Goal: Book appointment/travel/reservation

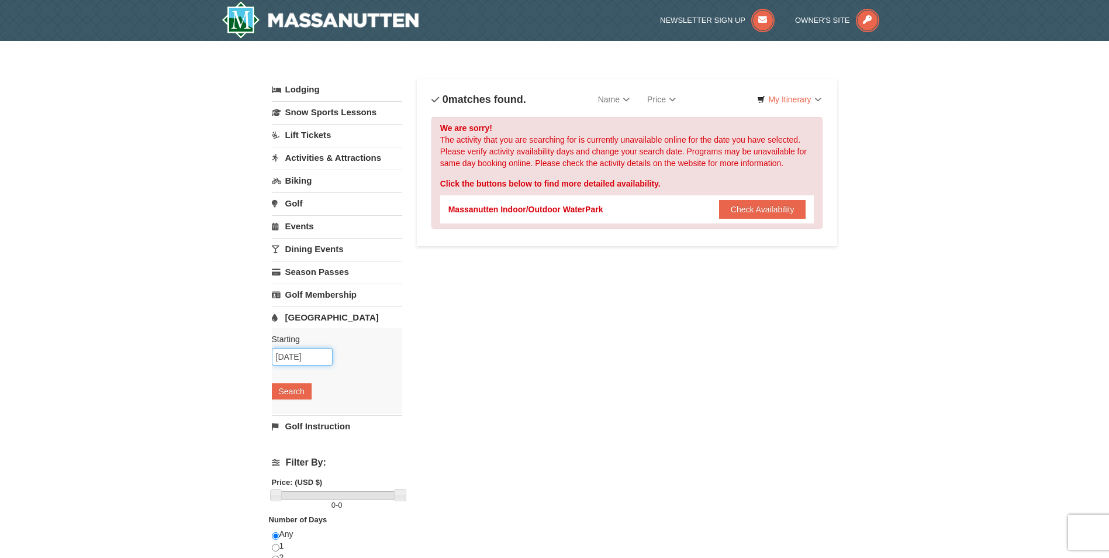
click at [295, 354] on input "[DATE]" at bounding box center [302, 357] width 61 height 18
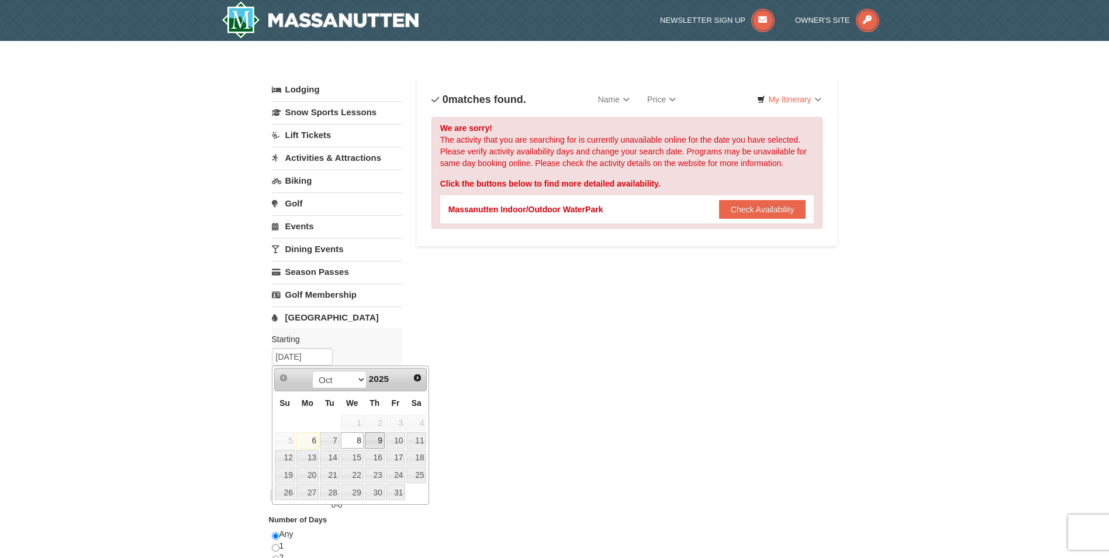
click at [371, 438] on link "9" at bounding box center [375, 440] width 20 height 16
type input "[DATE]"
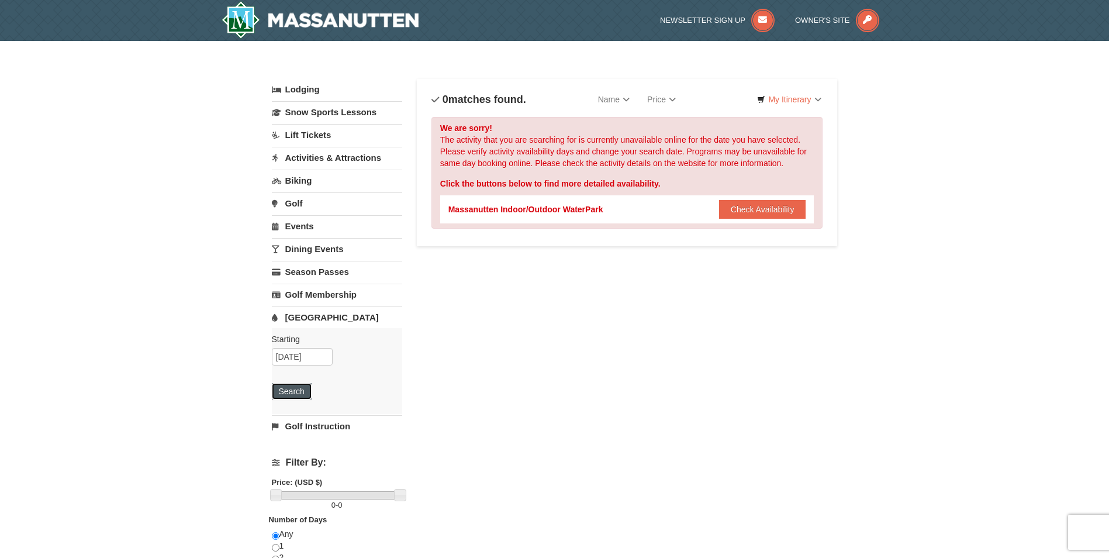
click at [286, 390] on button "Search" at bounding box center [292, 391] width 40 height 16
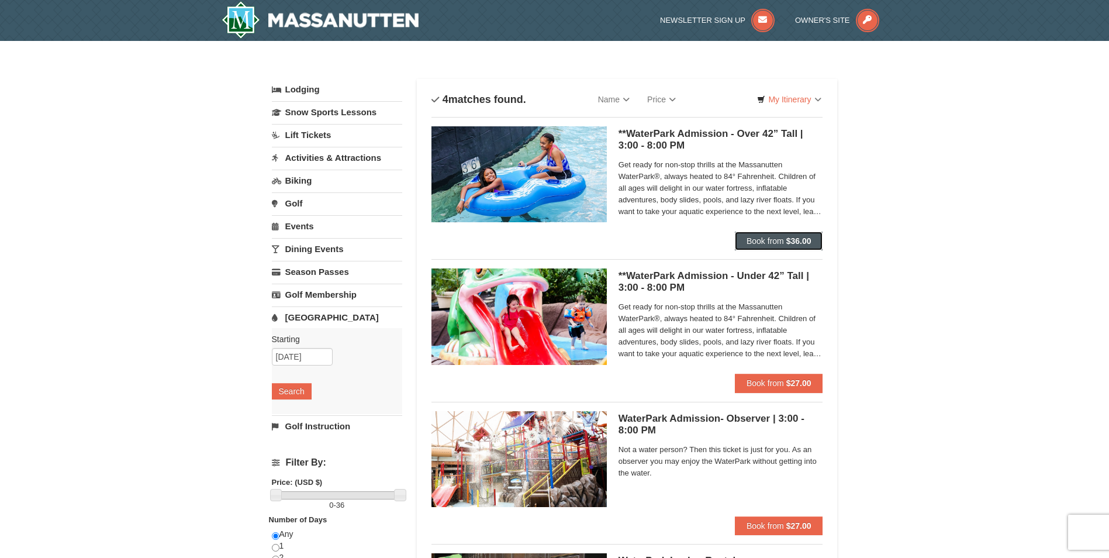
click at [775, 238] on span "Book from" at bounding box center [764, 240] width 37 height 9
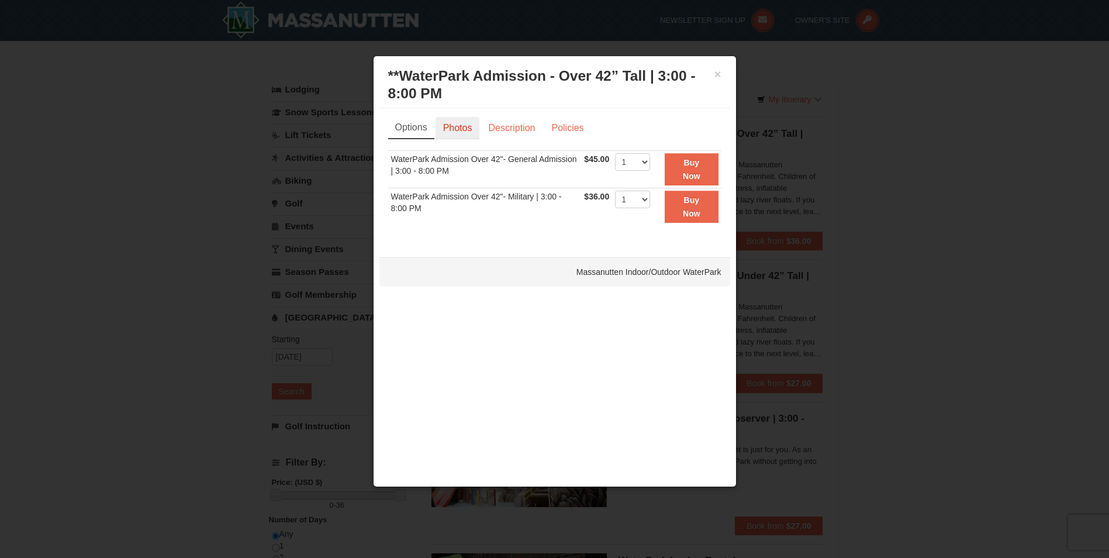
click at [448, 125] on link "Photos" at bounding box center [457, 128] width 44 height 22
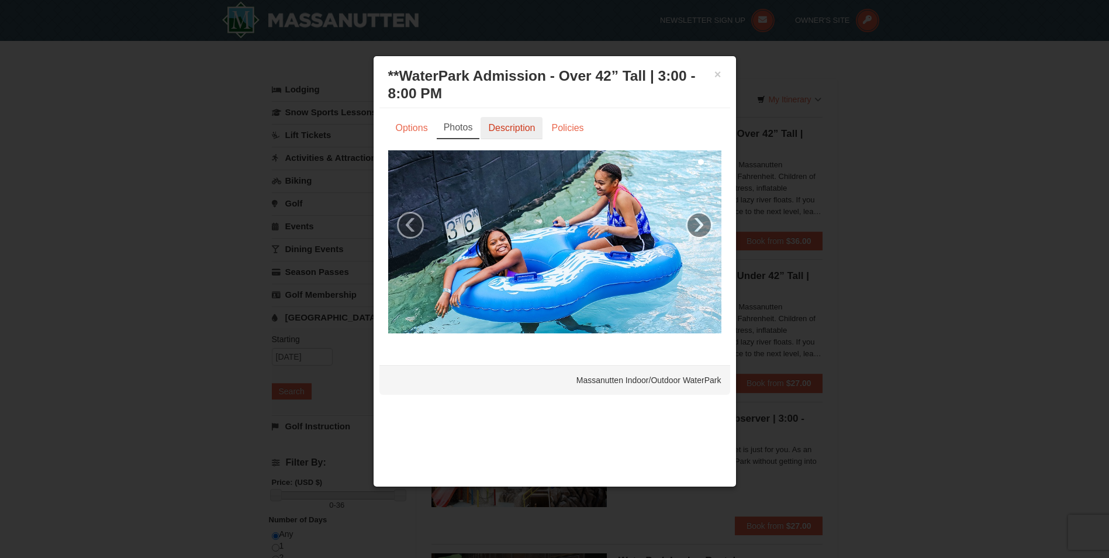
click at [533, 129] on link "Description" at bounding box center [511, 128] width 62 height 22
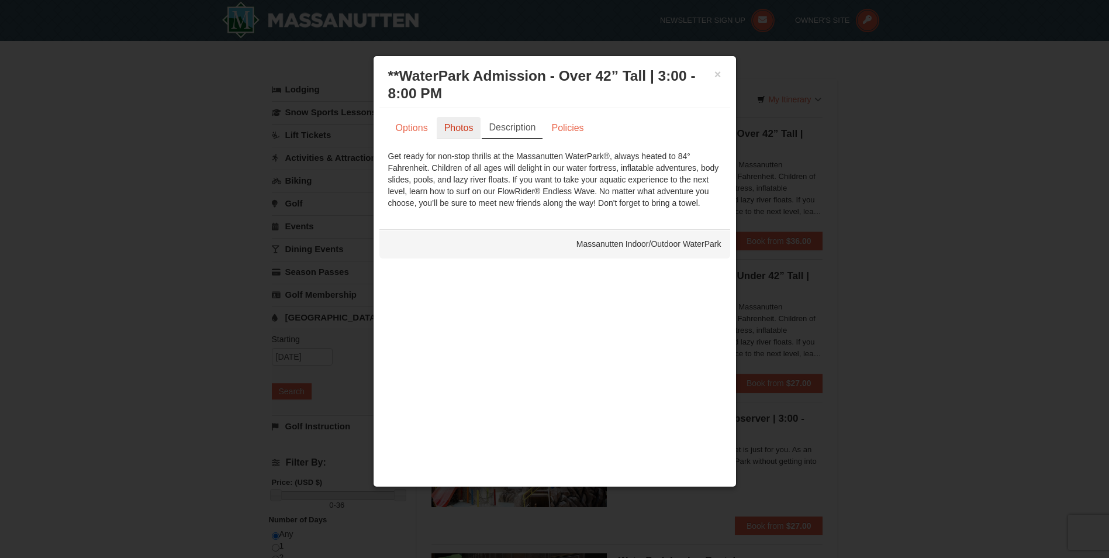
click at [455, 126] on link "Photos" at bounding box center [459, 128] width 44 height 22
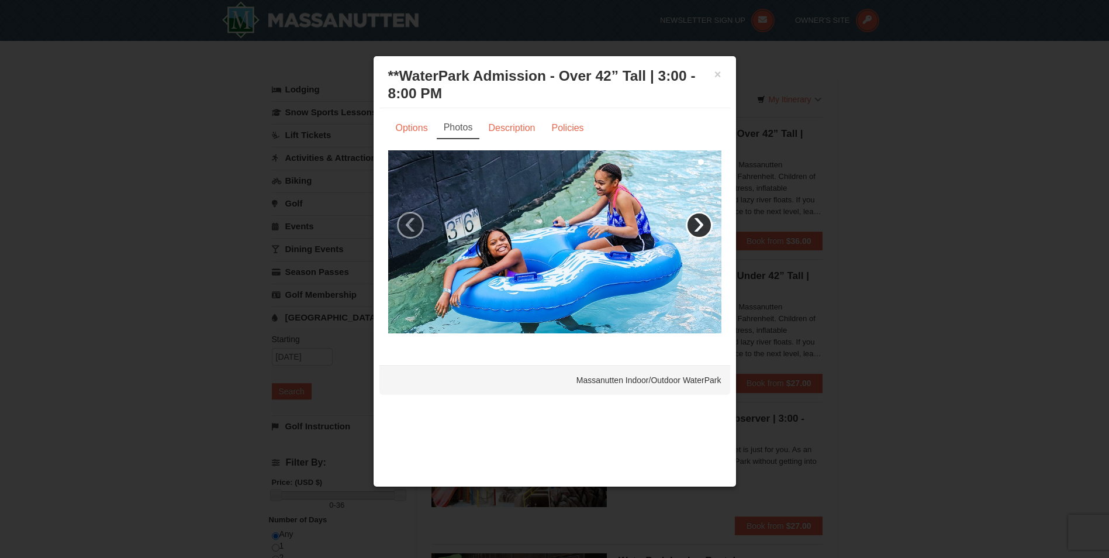
click at [697, 223] on link "›" at bounding box center [699, 225] width 27 height 27
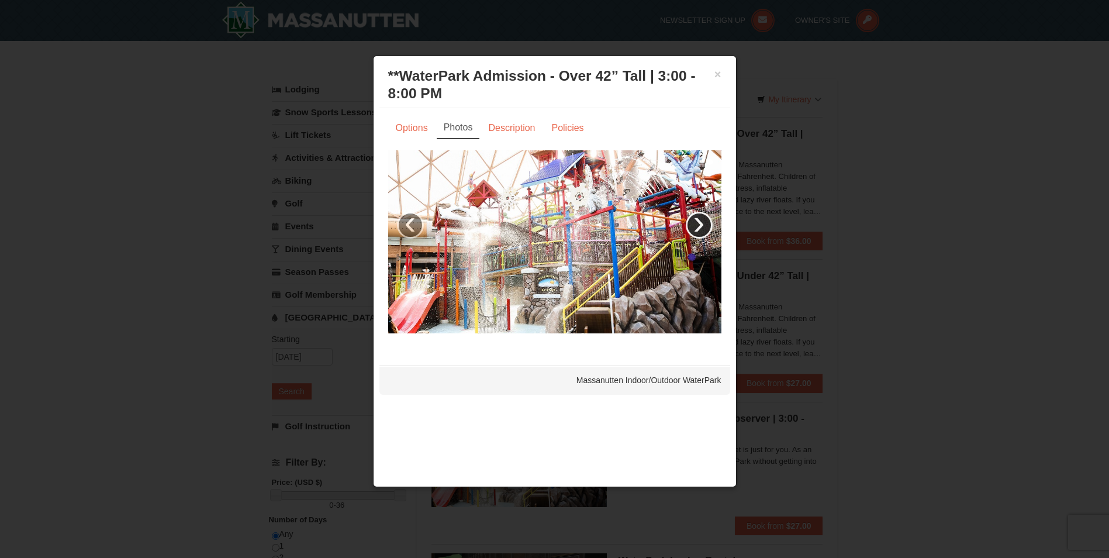
click at [697, 223] on link "›" at bounding box center [699, 225] width 27 height 27
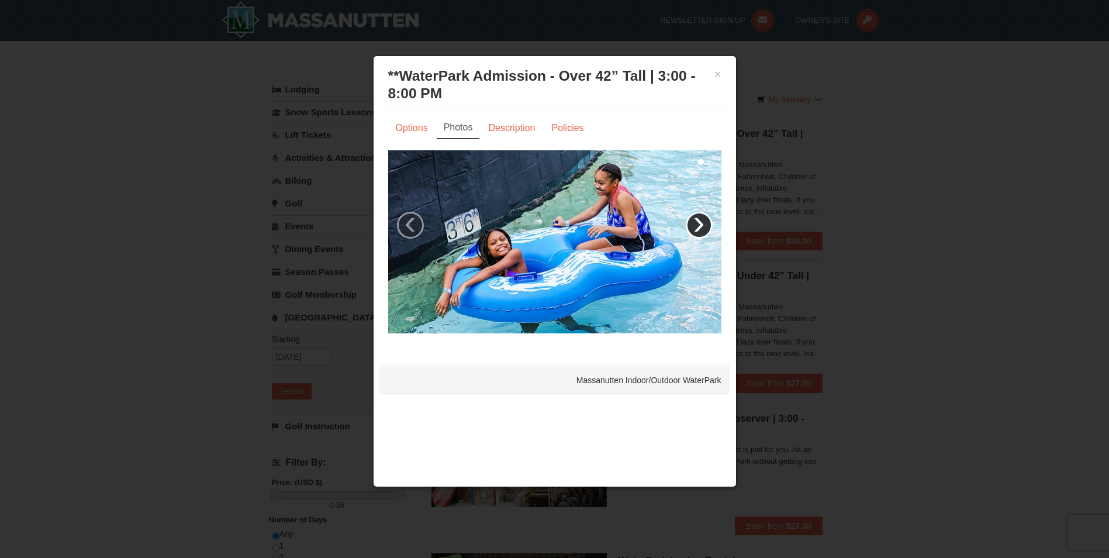
click at [697, 223] on link "›" at bounding box center [699, 225] width 27 height 27
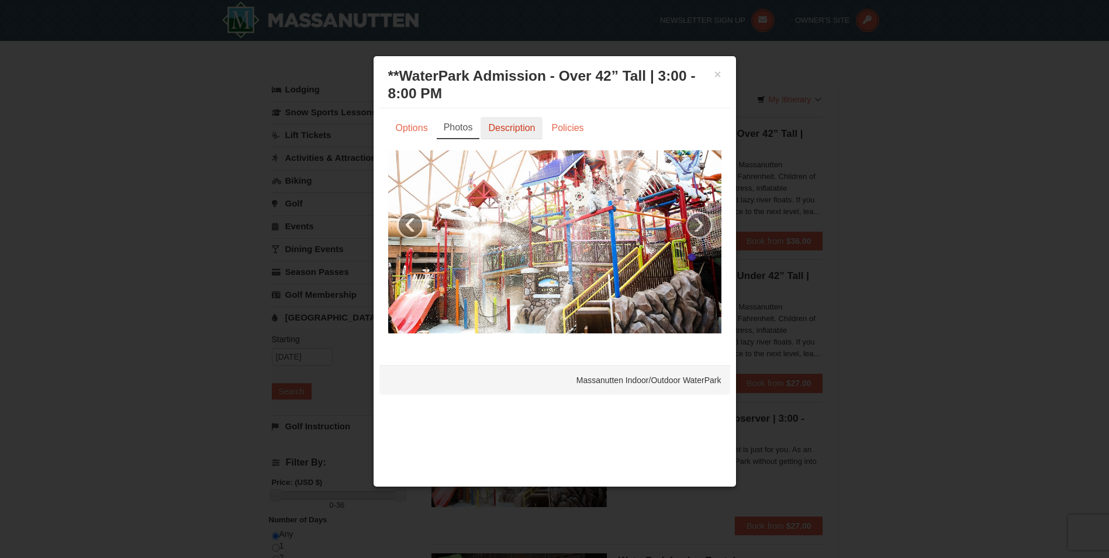
click at [521, 120] on link "Description" at bounding box center [511, 128] width 62 height 22
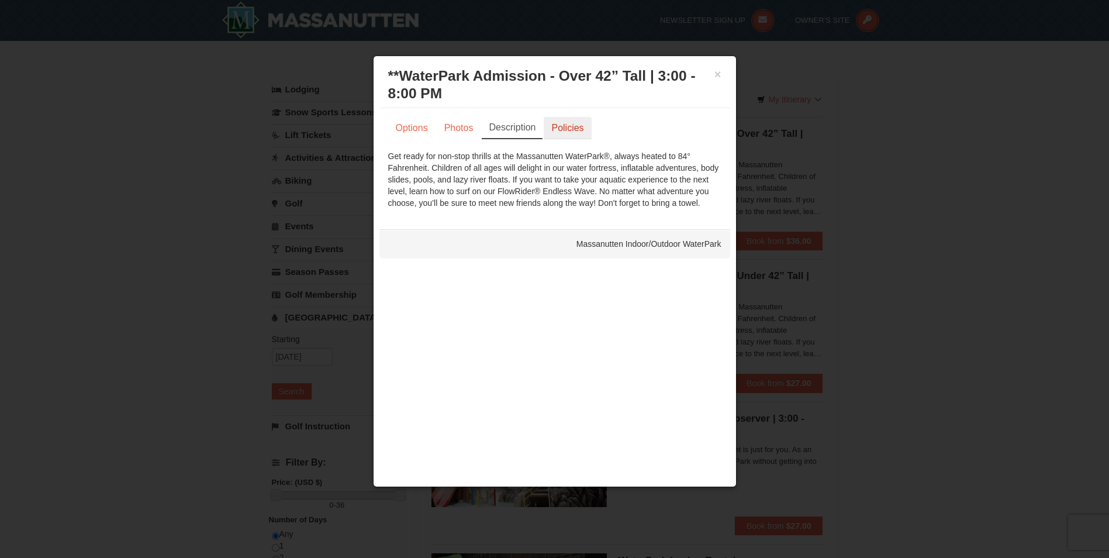
click at [572, 128] on link "Policies" at bounding box center [567, 128] width 47 height 22
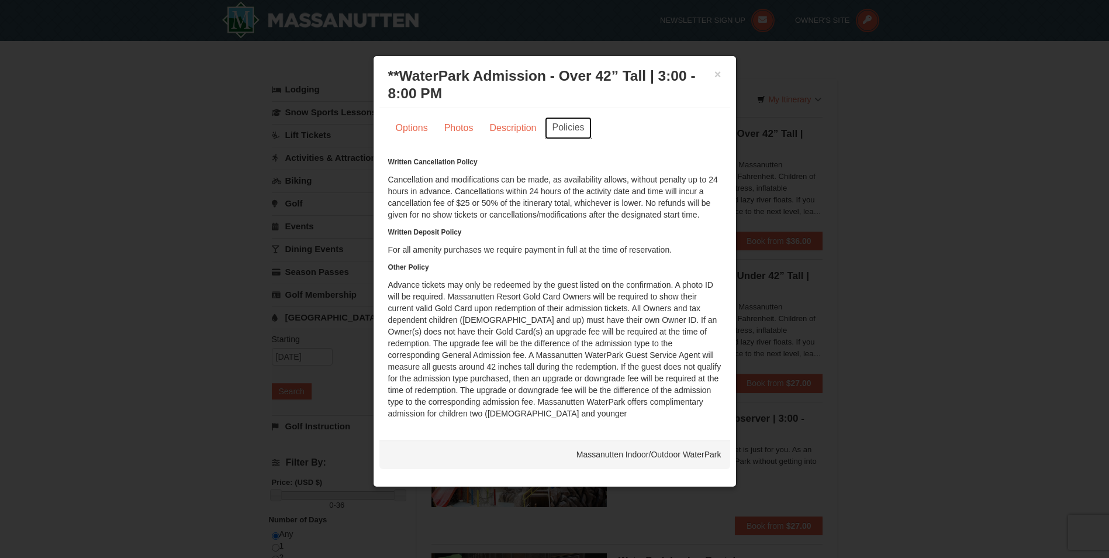
scroll to position [58, 0]
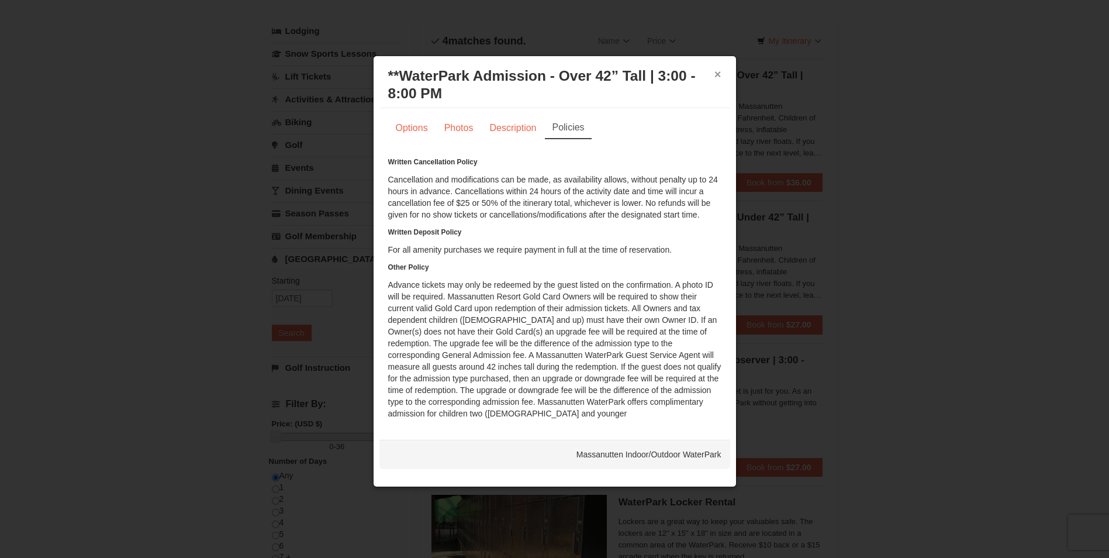
click at [716, 74] on button "×" at bounding box center [717, 74] width 7 height 12
